Goal: Information Seeking & Learning: Learn about a topic

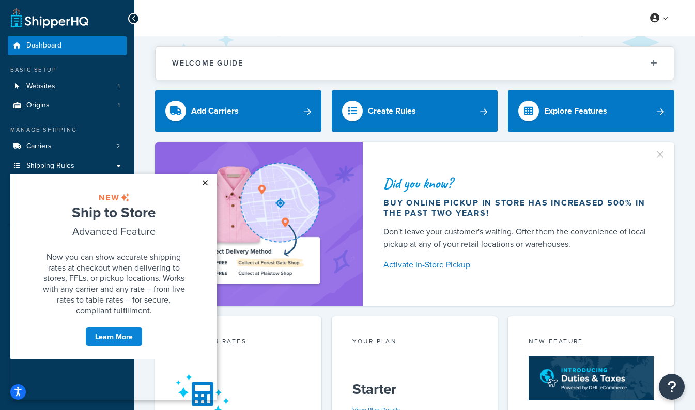
click at [206, 186] on link "×" at bounding box center [205, 183] width 18 height 19
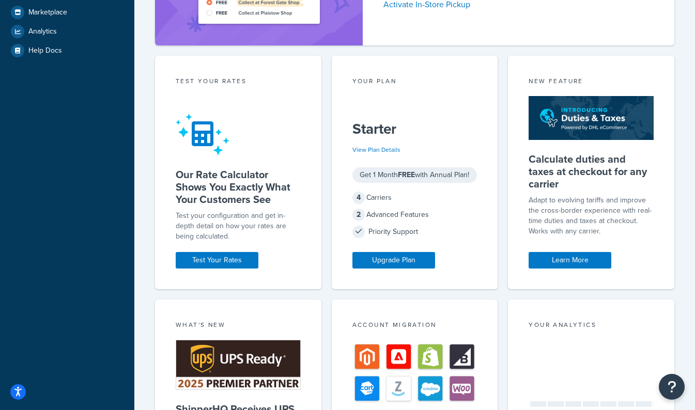
scroll to position [255, 0]
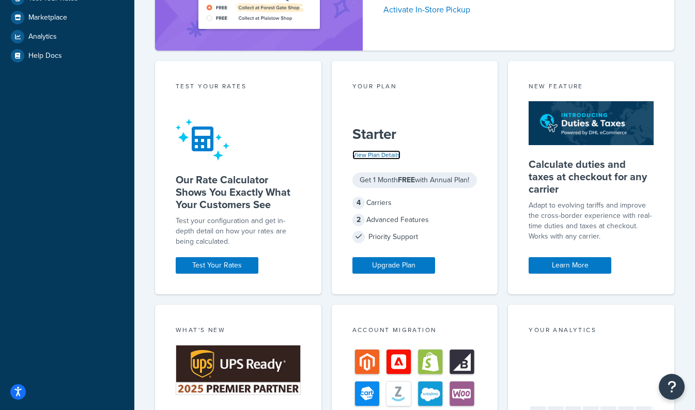
click at [374, 150] on link "View Plan Details" at bounding box center [376, 154] width 48 height 9
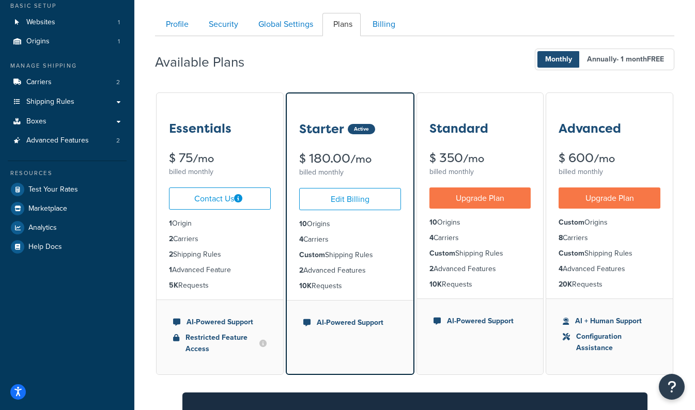
scroll to position [66, 0]
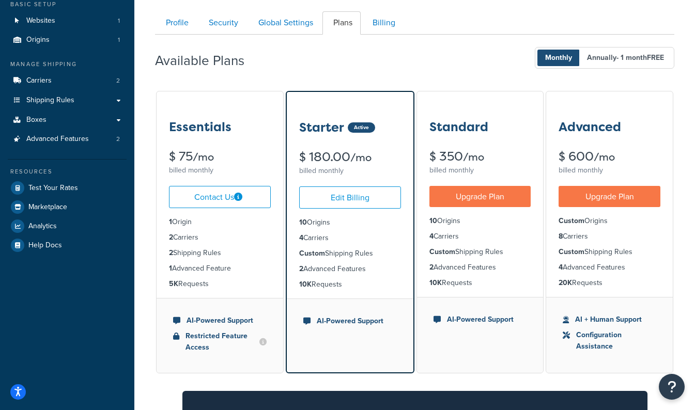
click at [214, 152] on small "/mo" at bounding box center [203, 157] width 21 height 14
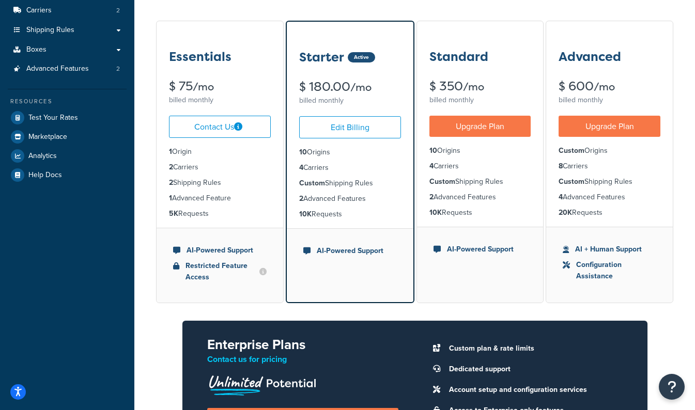
scroll to position [118, 0]
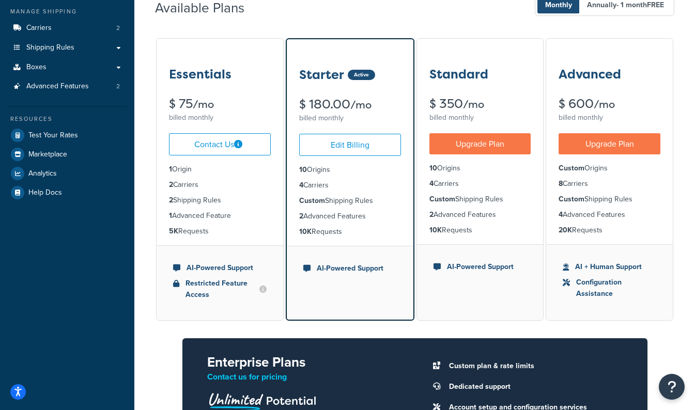
click at [199, 203] on li "2 Shipping Rules" at bounding box center [220, 200] width 102 height 11
click at [193, 93] on div "Essentials $ 75 /mo billed monthly" at bounding box center [219, 82] width 127 height 86
click at [196, 215] on li "1 Advanced Feature" at bounding box center [220, 215] width 102 height 11
click at [337, 150] on link "Edit Billing" at bounding box center [350, 145] width 102 height 22
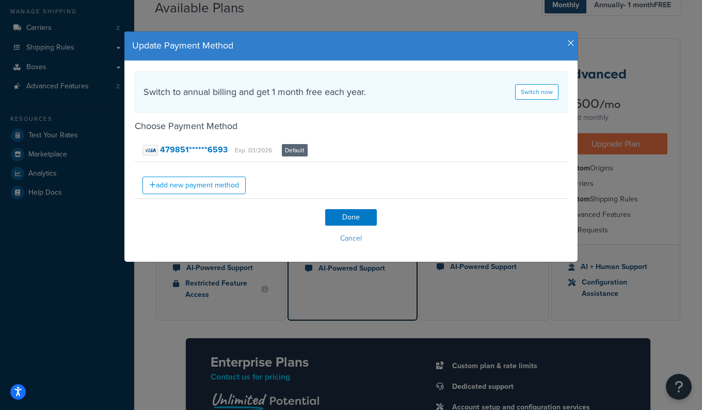
click at [570, 44] on icon "button" at bounding box center [571, 43] width 7 height 9
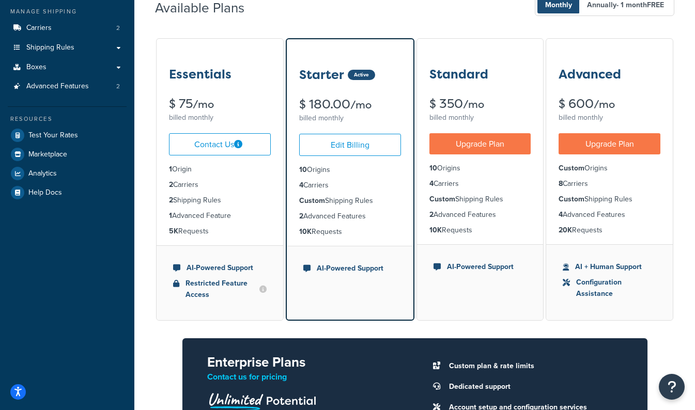
click at [226, 222] on li "1 Advanced Feature" at bounding box center [220, 215] width 102 height 11
click at [192, 90] on div "Essentials $ 75 /mo billed monthly" at bounding box center [219, 82] width 127 height 86
click at [190, 230] on li "5K Requests" at bounding box center [220, 231] width 102 height 11
click at [203, 309] on ul "AI-Powered Support Restricted Feature Access" at bounding box center [219, 282] width 127 height 75
click at [193, 223] on ul "1 Origin 2 Carriers 2 Shipping Rules 1 Advanced Feature 5K Requests" at bounding box center [219, 200] width 127 height 90
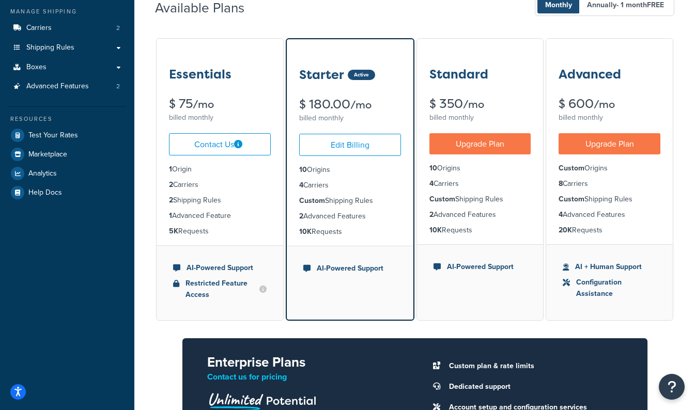
click at [183, 91] on div "Essentials $ 75 /mo billed monthly" at bounding box center [219, 82] width 127 height 86
click at [329, 191] on li "4 Carriers" at bounding box center [350, 185] width 102 height 11
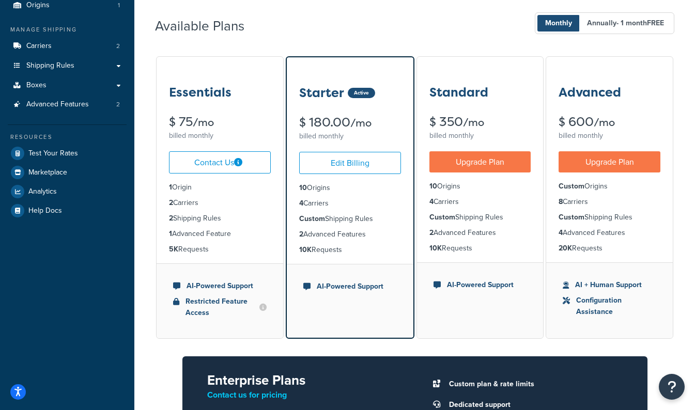
scroll to position [101, 0]
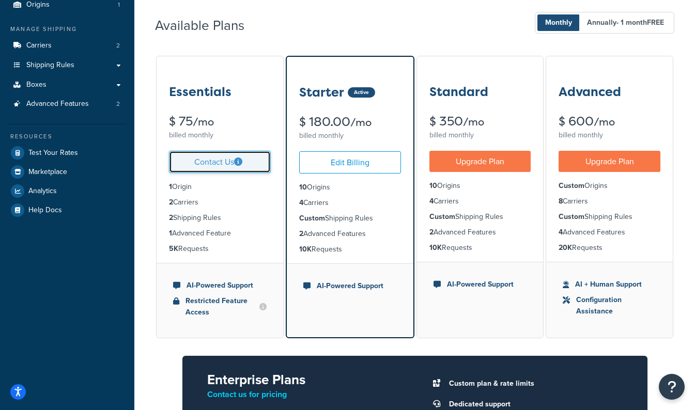
click at [196, 170] on link "Contact Us" at bounding box center [220, 162] width 102 height 22
